Goal: Leave review/rating: Leave review/rating

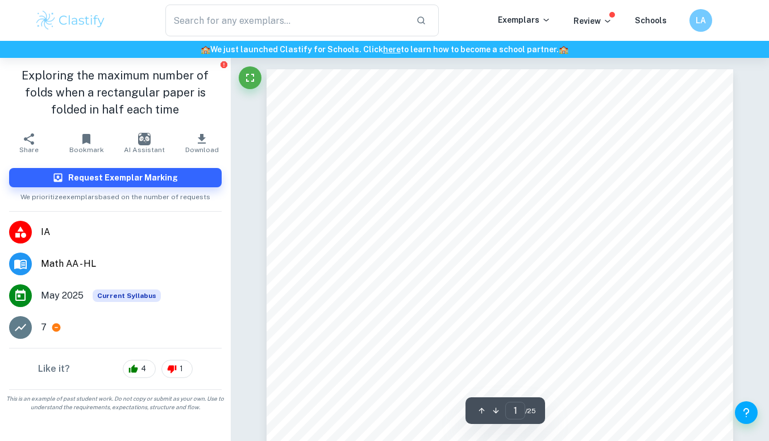
scroll to position [51, 0]
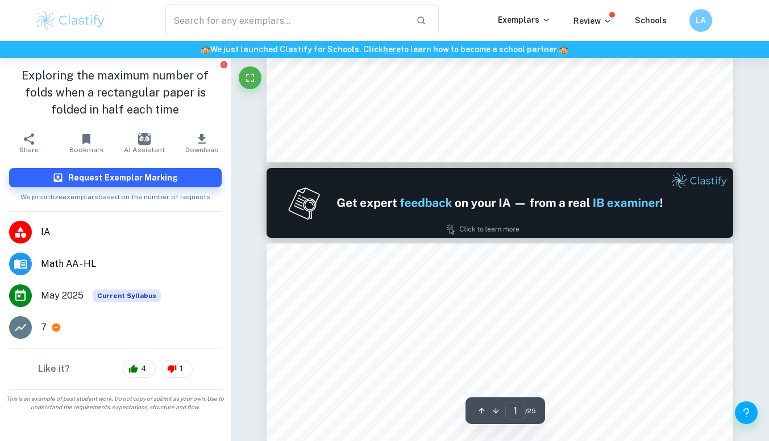
type input "2"
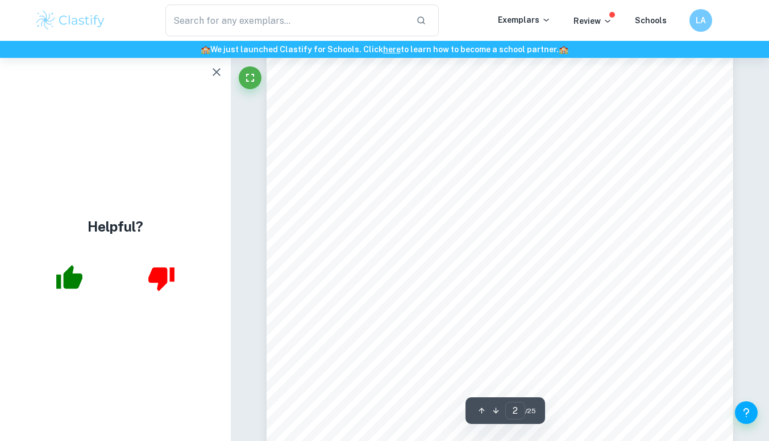
scroll to position [938, 0]
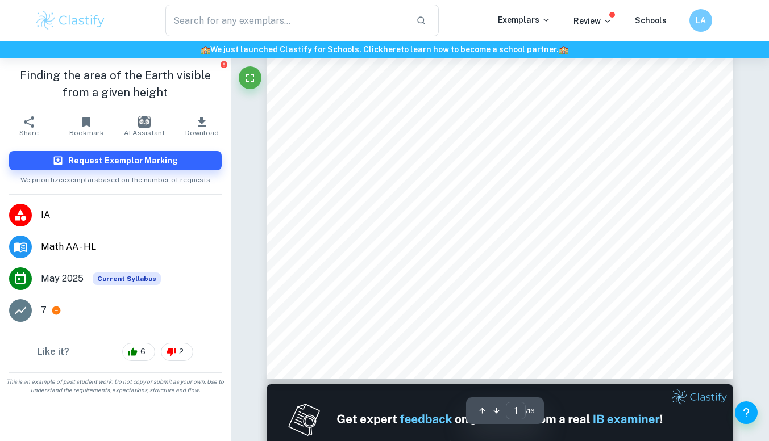
scroll to position [294, 0]
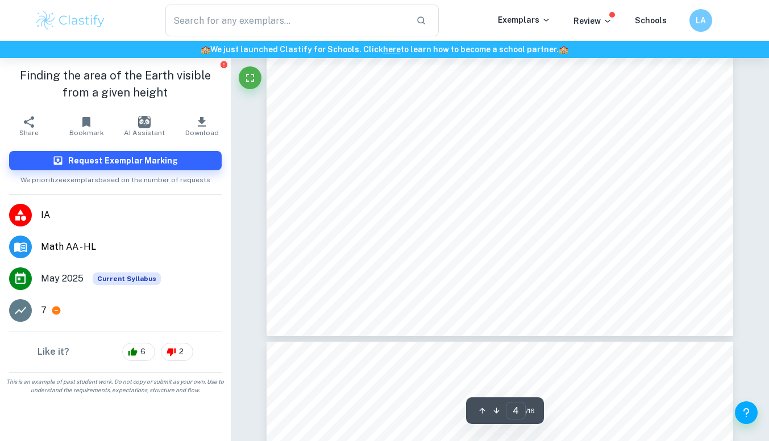
type input "5"
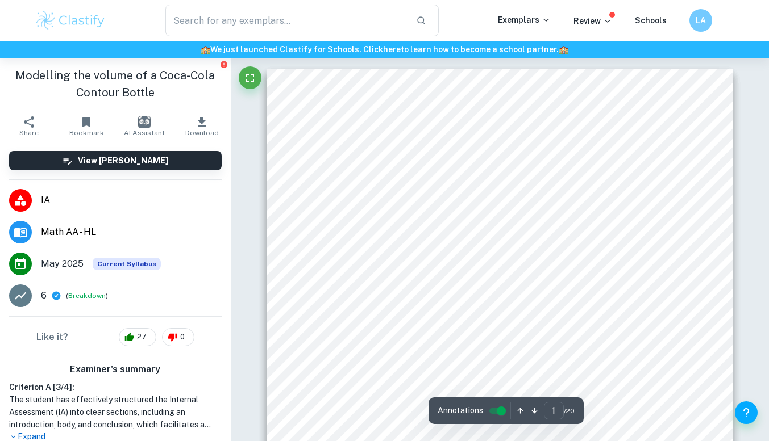
scroll to position [357, 0]
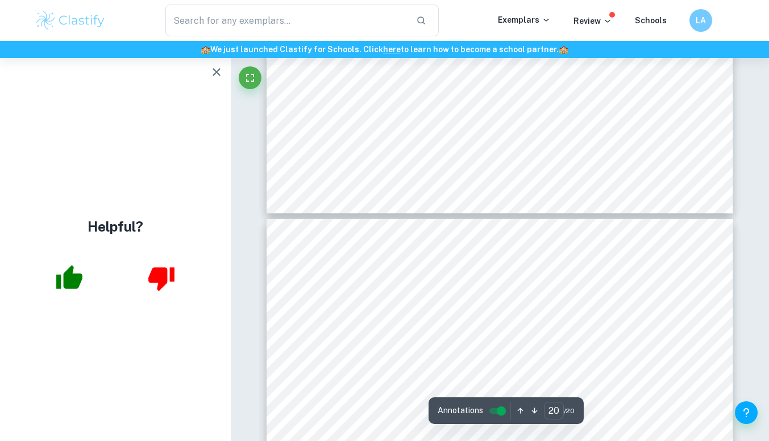
type input "19"
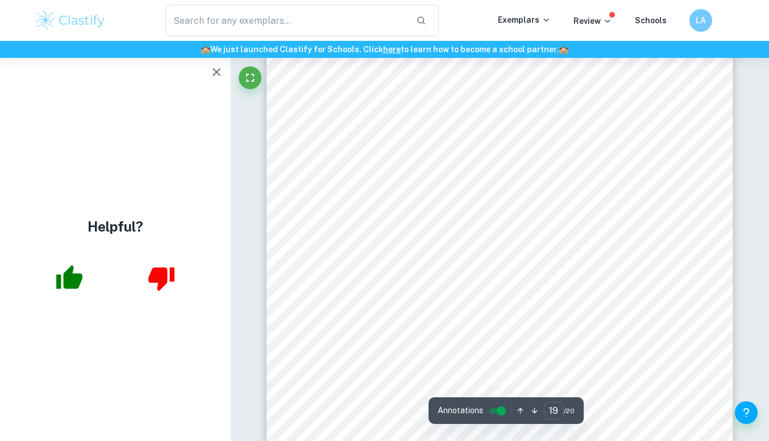
scroll to position [11134, 0]
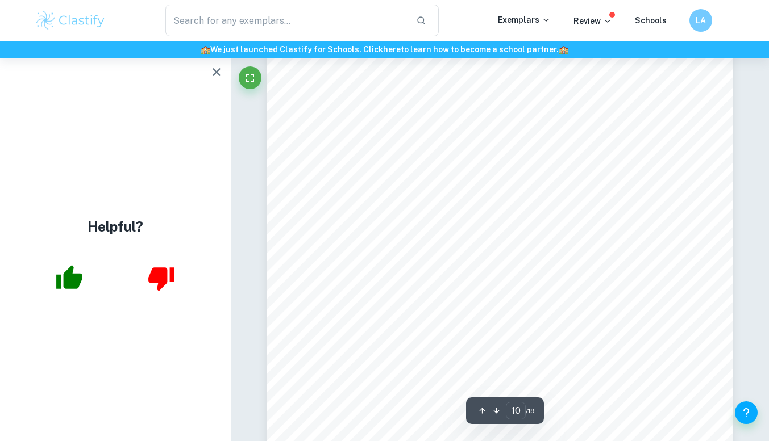
scroll to position [6254, 0]
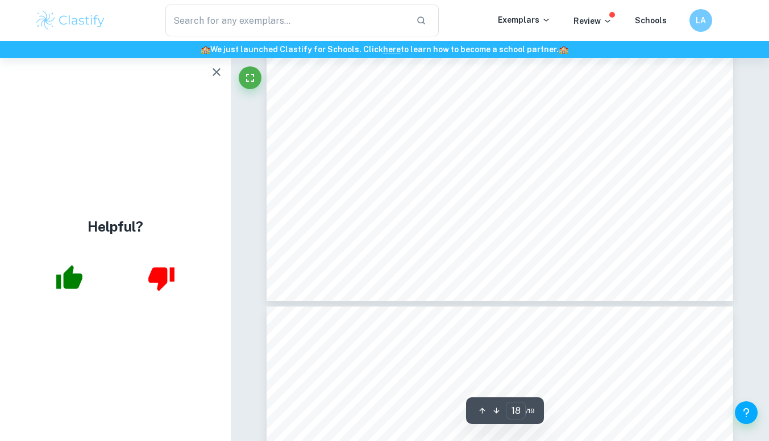
type input "19"
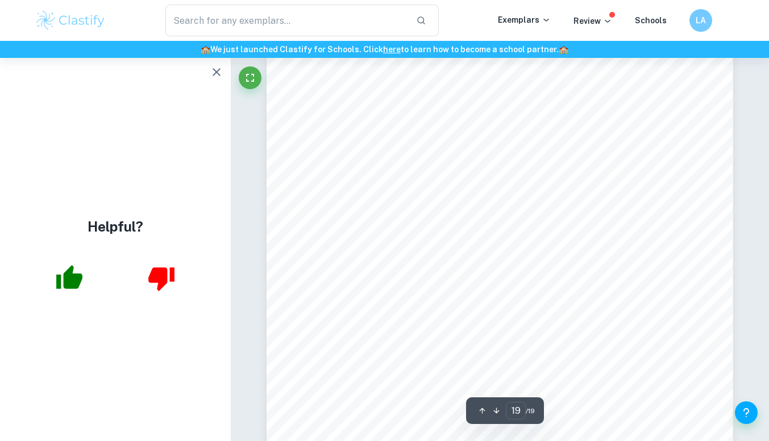
scroll to position [12232, 0]
